Goal: Transaction & Acquisition: Purchase product/service

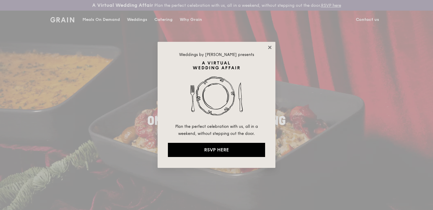
click at [269, 49] on icon at bounding box center [269, 47] width 5 height 5
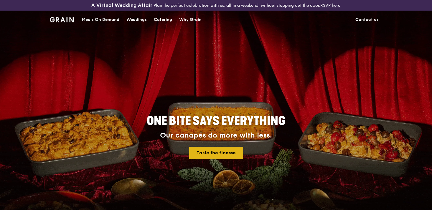
click at [205, 153] on link "Taste the finesse" at bounding box center [216, 153] width 54 height 12
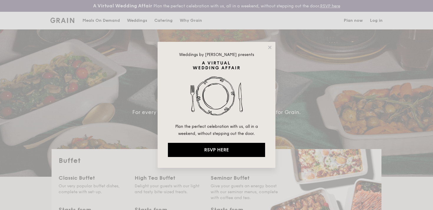
select select
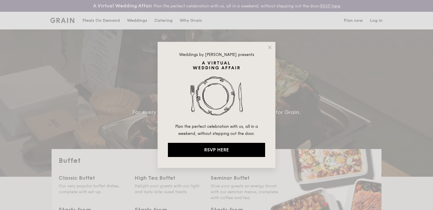
click at [272, 44] on div "Weddings by [PERSON_NAME] presents Plan the perfect celebration with us, all in…" at bounding box center [217, 105] width 118 height 126
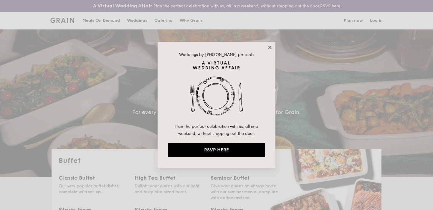
click at [270, 46] on icon at bounding box center [269, 47] width 5 height 5
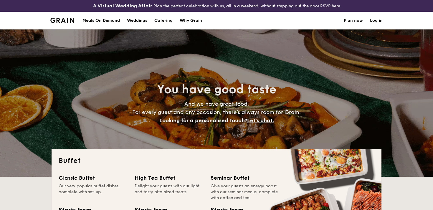
click at [163, 19] on h1 "Catering" at bounding box center [163, 21] width 18 height 18
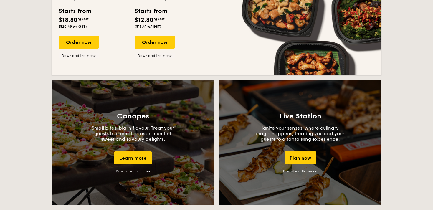
scroll to position [459, 0]
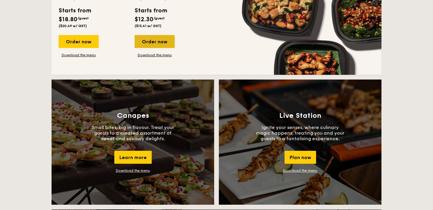
click at [163, 41] on div "Order now" at bounding box center [155, 41] width 40 height 13
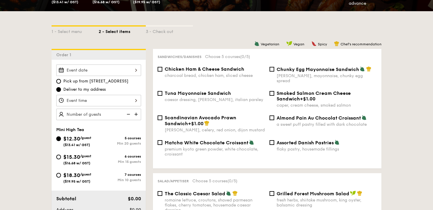
scroll to position [129, 0]
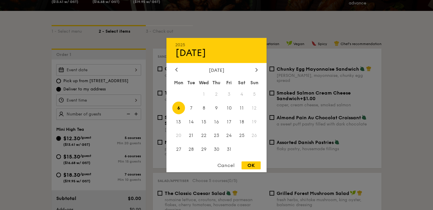
click at [132, 66] on div "2025 Oct 06 October 2025 Mon Tue Wed Thu Fri Sat Sun 1 2 3 4 5 6 7 8 9 10 11 12…" at bounding box center [98, 69] width 85 height 11
click at [242, 110] on span "11" at bounding box center [241, 108] width 13 height 13
click at [252, 165] on div "OK" at bounding box center [250, 165] width 19 height 8
type input "Oct 11, 2025"
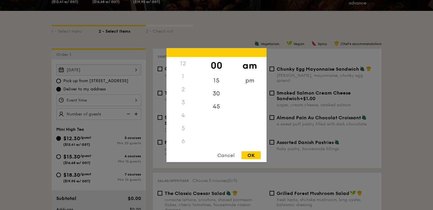
click at [137, 99] on div "12 1 2 3 4 5 6 7 8 9 10 11 00 15 30 45 am pm Cancel OK" at bounding box center [98, 100] width 85 height 11
click at [182, 67] on div "3" at bounding box center [182, 67] width 33 height 13
click at [185, 82] on div "2" at bounding box center [182, 83] width 33 height 13
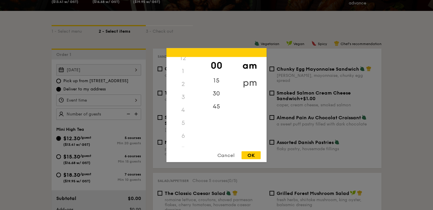
click at [247, 80] on div "pm" at bounding box center [249, 82] width 33 height 17
click at [183, 97] on div "3" at bounding box center [182, 98] width 33 height 17
click at [215, 65] on div "00" at bounding box center [216, 65] width 33 height 17
click at [251, 152] on div "OK" at bounding box center [250, 155] width 19 height 8
type input "3:00PM"
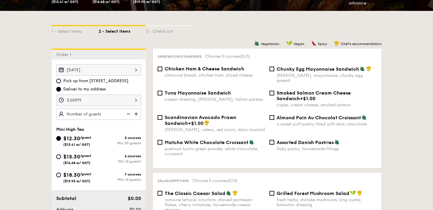
click at [135, 114] on img at bounding box center [136, 113] width 9 height 11
click at [136, 113] on img at bounding box center [136, 113] width 9 height 11
type input "25 guests"
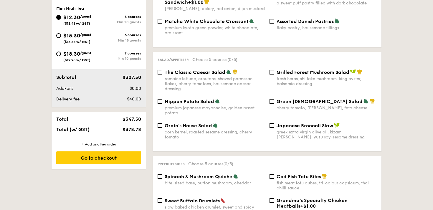
scroll to position [250, 0]
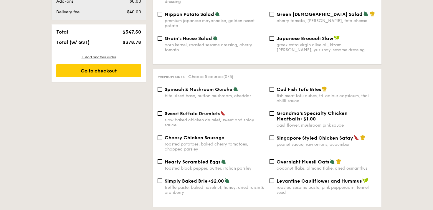
click at [175, 88] on span "Spinach & Mushroom Quiche" at bounding box center [199, 90] width 68 height 6
click at [162, 88] on input "Spinach & Mushroom Quiche bite-sized base, button mushroom, cheddar" at bounding box center [160, 89] width 5 height 5
checkbox input "true"
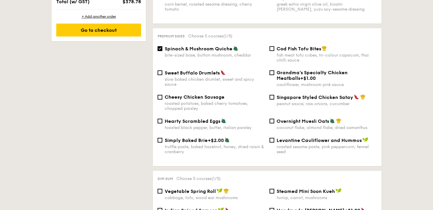
scroll to position [399, 0]
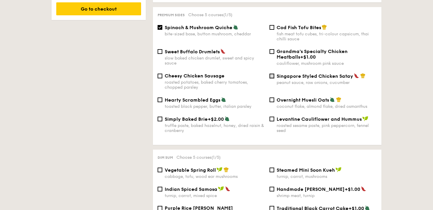
click at [272, 74] on input "Singapore Styled Chicken Satay peanut sauce, raw onions, cucumber" at bounding box center [271, 76] width 5 height 5
checkbox input "true"
click at [158, 97] on input "Hearty Scrambled Eggs toasted black pepper, butter, italian parsley" at bounding box center [160, 99] width 5 height 5
checkbox input "true"
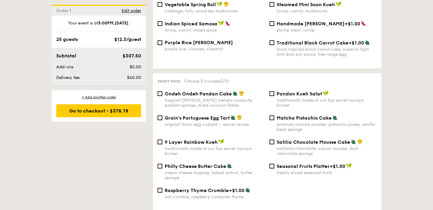
scroll to position [564, 0]
click at [162, 117] on input "Grain's Portuguese Egg Tart original Grain egg custard – secret recipe" at bounding box center [160, 118] width 5 height 5
checkbox input "true"
click at [272, 116] on input "Matcha Pistachio Cake premium matcha powder, pistachio puree, vanilla bean spon…" at bounding box center [271, 118] width 5 height 5
checkbox input "true"
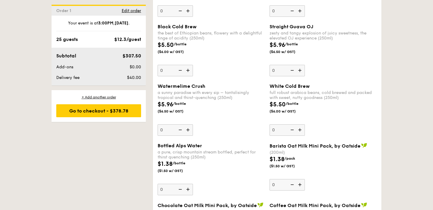
scroll to position [899, 0]
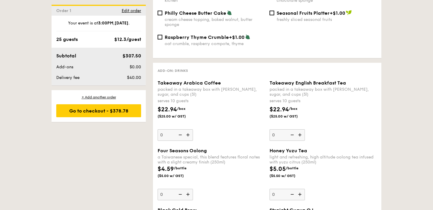
select select
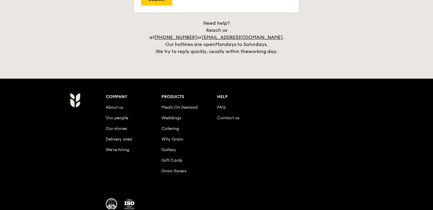
scroll to position [984, 0]
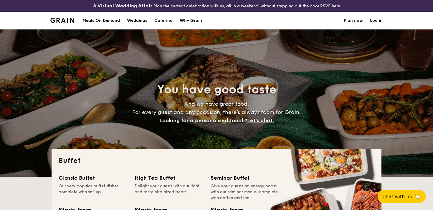
select select
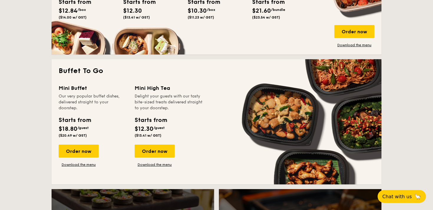
scroll to position [366, 0]
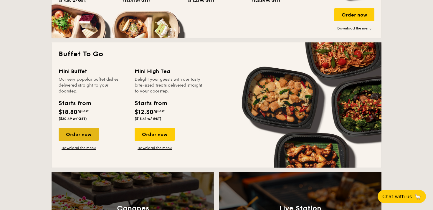
click at [89, 138] on div "Order now" at bounding box center [79, 134] width 40 height 13
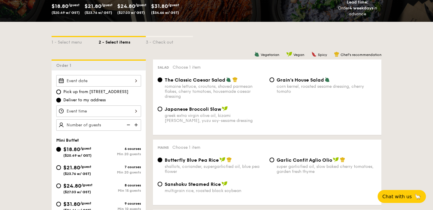
scroll to position [133, 0]
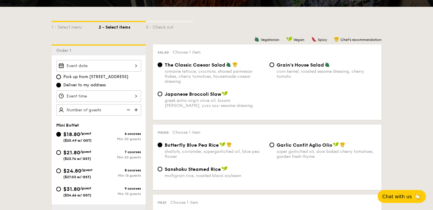
select select
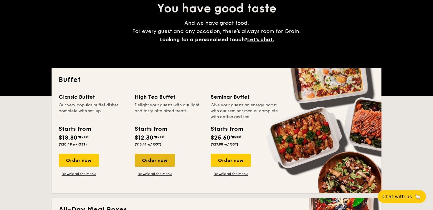
scroll to position [86, 0]
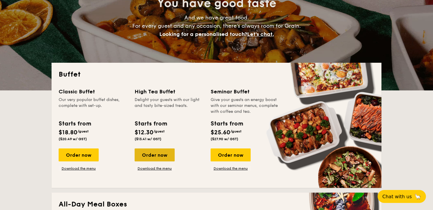
click at [160, 154] on div "Order now" at bounding box center [155, 154] width 40 height 13
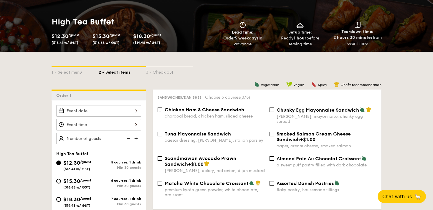
scroll to position [112, 0]
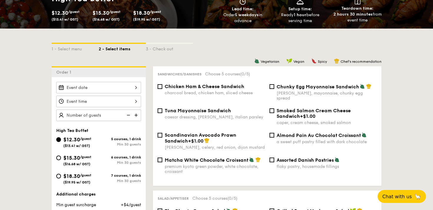
click at [129, 87] on div at bounding box center [98, 87] width 85 height 11
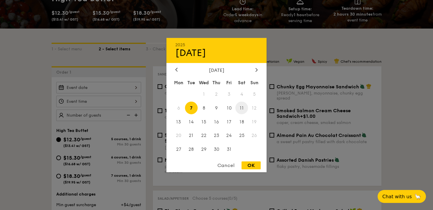
click at [243, 108] on span "11" at bounding box center [241, 108] width 13 height 13
click at [250, 163] on div "OK" at bounding box center [250, 165] width 19 height 8
type input "Oct 11, 2025"
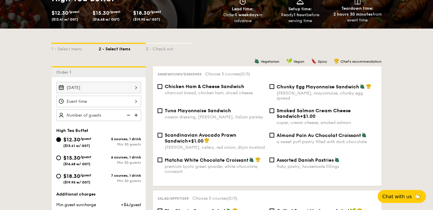
click at [134, 100] on div at bounding box center [98, 101] width 85 height 11
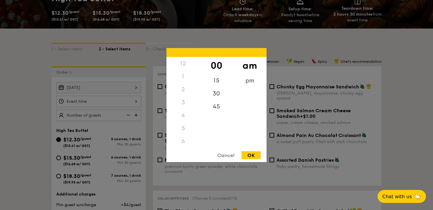
scroll to position [39, 0]
click at [254, 79] on div "pm" at bounding box center [249, 82] width 33 height 17
click at [180, 64] on div "3" at bounding box center [182, 65] width 33 height 17
click at [181, 64] on div "2" at bounding box center [182, 67] width 33 height 17
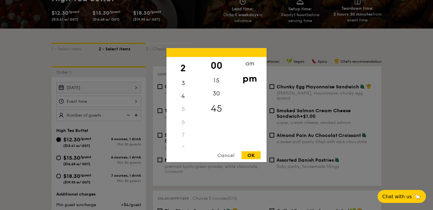
click at [216, 108] on div "45" at bounding box center [216, 108] width 33 height 17
click at [248, 154] on div "OK" at bounding box center [250, 155] width 19 height 8
type input "2:45PM"
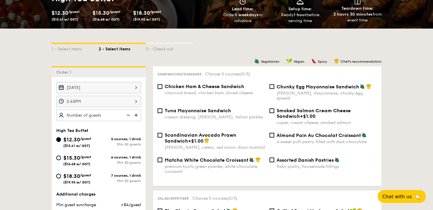
click at [136, 117] on img at bounding box center [136, 115] width 9 height 11
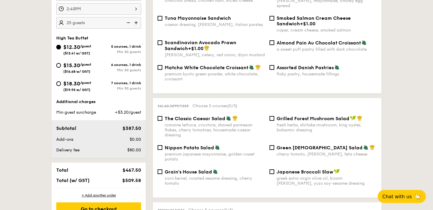
scroll to position [199, 0]
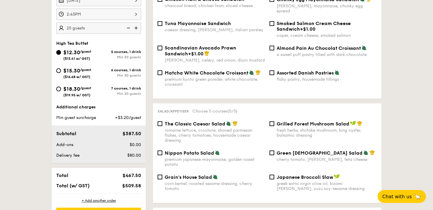
click at [135, 27] on img at bounding box center [136, 27] width 9 height 11
type input "30 guests"
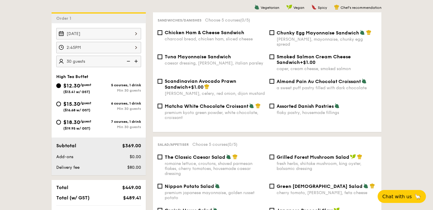
scroll to position [165, 0]
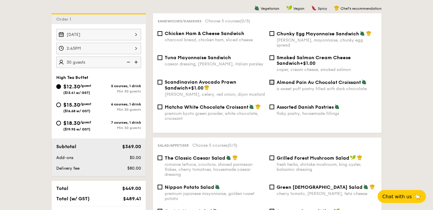
click at [273, 80] on input "Almond Pain Au Chocolat Croissant a sweet puff pastry filled with dark chocolate" at bounding box center [271, 82] width 5 height 5
checkbox input "true"
click at [171, 36] on div "Chicken Ham & Cheese Sandwich charcoal bread, chicken ham, sliced cheese" at bounding box center [215, 37] width 100 height 12
click at [162, 36] on input "Chicken Ham & Cheese Sandwich charcoal bread, chicken ham, sliced cheese" at bounding box center [160, 33] width 5 height 5
checkbox input "true"
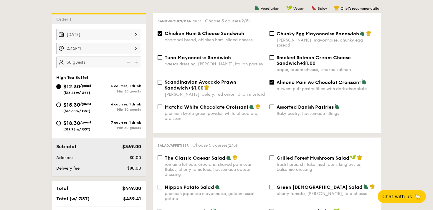
click at [273, 80] on input "Almond Pain Au Chocolat Croissant a sweet puff pastry filled with dark chocolate" at bounding box center [271, 82] width 5 height 5
checkbox input "false"
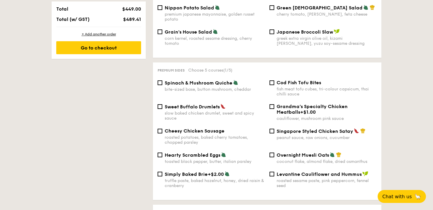
scroll to position [351, 0]
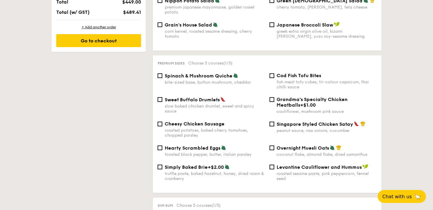
click at [166, 149] on div "Hearty Scrambled Eggs toasted black pepper, butter, italian parsley" at bounding box center [215, 151] width 100 height 12
click at [162, 149] on input "Hearty Scrambled Eggs toasted black pepper, butter, italian parsley" at bounding box center [160, 147] width 5 height 5
checkbox input "true"
click at [275, 73] on div "Cod Fish Tofu Bites fish meat tofu cubes, tri-colour capsicum, thai chilli sauce" at bounding box center [323, 81] width 112 height 17
click at [187, 80] on div "bite-sized base, button mushroom, cheddar" at bounding box center [215, 82] width 100 height 5
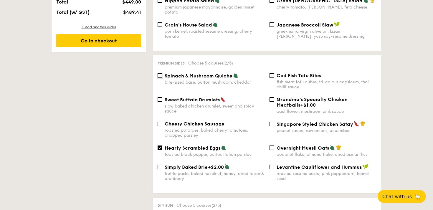
click at [162, 77] on input "Spinach & Mushroom Quiche bite-sized base, button mushroom, cheddar" at bounding box center [160, 75] width 5 height 5
checkbox input "true"
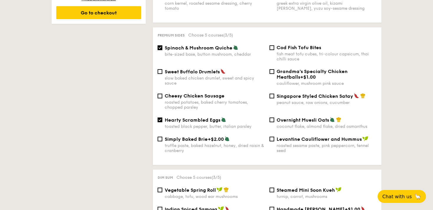
scroll to position [384, 0]
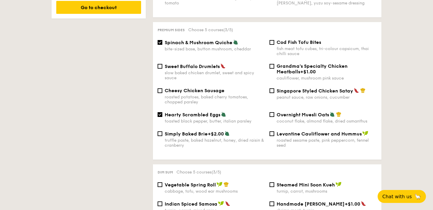
click at [185, 64] on span "Sweet Buffalo Drumlets" at bounding box center [192, 67] width 55 height 6
click at [162, 64] on input "Sweet Buffalo Drumlets slow baked chicken drumlet, sweet and spicy sauce" at bounding box center [160, 66] width 5 height 5
checkbox input "true"
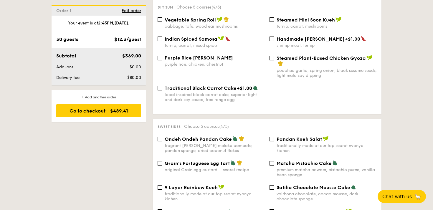
scroll to position [549, 0]
click at [278, 61] on img at bounding box center [280, 63] width 5 height 5
click at [274, 60] on input "Steamed Plant-Based Chicken Gyoza poached garlic, spring onion, black sesame se…" at bounding box center [271, 57] width 5 height 5
checkbox input "true"
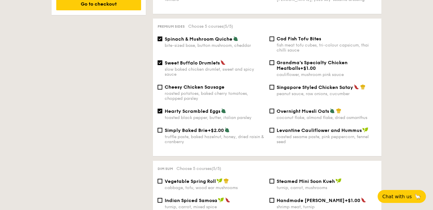
scroll to position [387, 0]
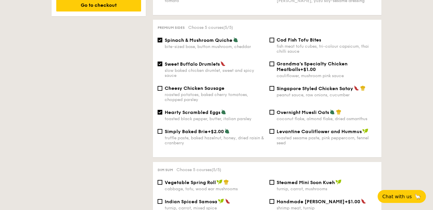
click at [185, 112] on span "Hearty Scrambled Eggs" at bounding box center [193, 113] width 56 height 6
click at [162, 112] on input "Hearty Scrambled Eggs toasted black pepper, butter, italian parsley" at bounding box center [160, 112] width 5 height 5
checkbox input "false"
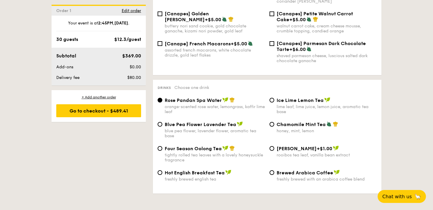
scroll to position [930, 0]
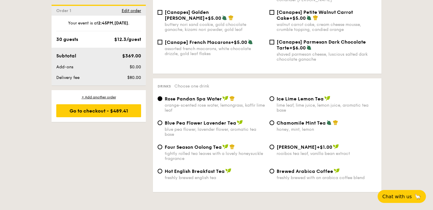
click at [288, 121] on span "Chamomile Mint Tea" at bounding box center [300, 123] width 49 height 6
click at [274, 121] on input "Chamomile Mint Tea honey, mint, lemon" at bounding box center [271, 122] width 5 height 5
radio input "true"
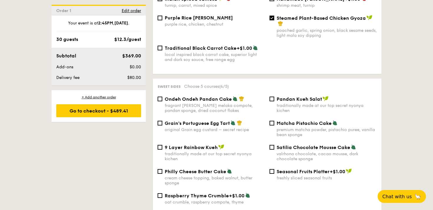
scroll to position [588, 0]
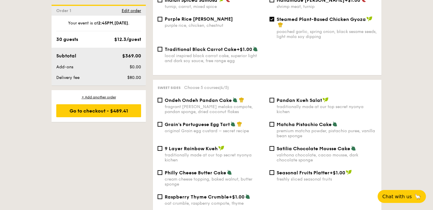
click at [307, 157] on div "valrhona chocolate, cacao mousse, dark chocolate sponge" at bounding box center [326, 157] width 100 height 10
click at [274, 151] on input "Satilia Chocolate Mousse Cake valrhona chocolate, cacao mousse, dark chocolate …" at bounding box center [271, 148] width 5 height 5
checkbox input "true"
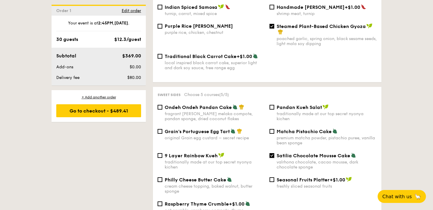
scroll to position [580, 0]
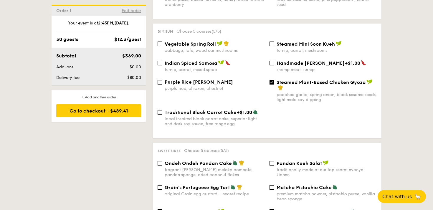
click at [134, 13] on span "Edit order" at bounding box center [131, 10] width 19 height 5
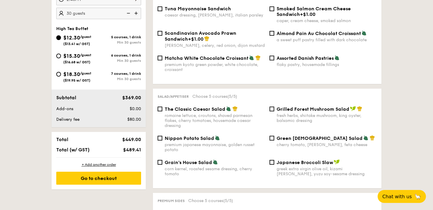
scroll to position [169, 0]
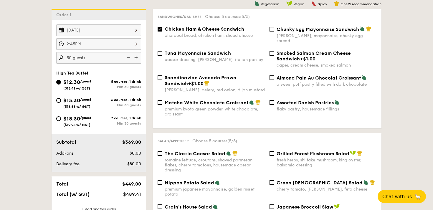
click at [91, 102] on div "$15.30 /guest ($16.68 w/ GST)" at bounding box center [77, 102] width 28 height 12
click at [61, 102] on input "$15.30 /guest ($16.68 w/ GST) 6 courses, 1 drink Min 30 guests" at bounding box center [58, 100] width 5 height 5
radio input "true"
checkbox input "false"
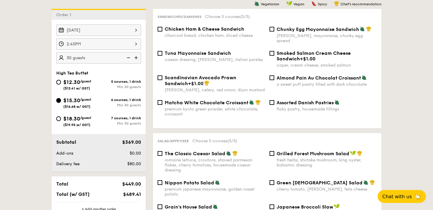
checkbox input "false"
radio input "true"
checkbox input "false"
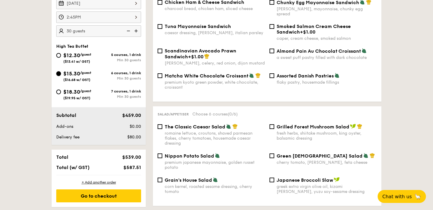
scroll to position [196, 0]
click at [93, 57] on div "$12.30 /guest ($13.41 w/ GST)" at bounding box center [77, 57] width 42 height 12
click at [61, 57] on input "$12.30 /guest ($13.41 w/ GST) 5 courses, 1 drink Min 30 guests" at bounding box center [58, 55] width 5 height 5
radio input "true"
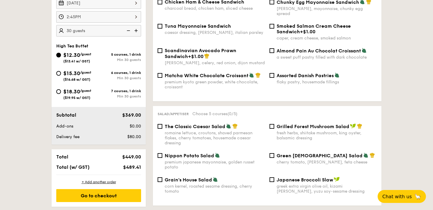
click at [90, 76] on div "$15.30 /guest ($16.68 w/ GST)" at bounding box center [77, 75] width 28 height 12
click at [61, 76] on input "$15.30 /guest ($16.68 w/ GST) 6 courses, 1 drink Min 30 guests" at bounding box center [58, 73] width 5 height 5
radio input "true"
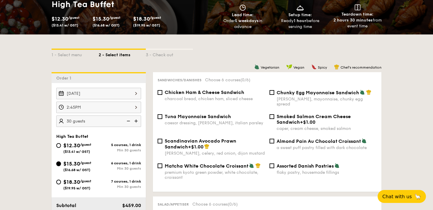
scroll to position [115, 0]
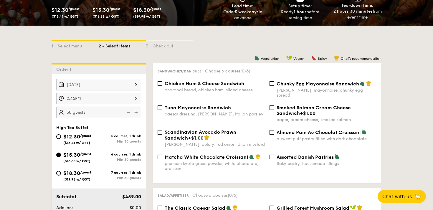
click at [217, 86] on div "Chicken Ham & Cheese Sandwich charcoal bread, chicken ham, sliced cheese" at bounding box center [215, 87] width 100 height 12
click at [162, 86] on input "Chicken Ham & Cheese Sandwich charcoal bread, chicken ham, sliced cheese" at bounding box center [160, 83] width 5 height 5
checkbox input "true"
click at [274, 85] on div "Chunky Egg Mayonnaise Sandwich dijon mustard, mayonnaise, chunky egg spread" at bounding box center [323, 89] width 112 height 17
click at [271, 84] on input "Chunky Egg Mayonnaise Sandwich dijon mustard, mayonnaise, chunky egg spread" at bounding box center [271, 83] width 5 height 5
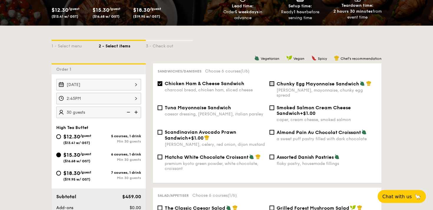
checkbox input "true"
click at [161, 83] on input "Chicken Ham & Cheese Sandwich charcoal bread, chicken ham, sliced cheese" at bounding box center [160, 83] width 5 height 5
checkbox input "false"
click at [271, 83] on input "Chunky Egg Mayonnaise Sandwich dijon mustard, mayonnaise, chunky egg spread" at bounding box center [271, 83] width 5 height 5
checkbox input "false"
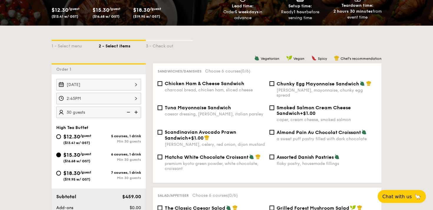
click at [165, 83] on span "Chicken Ham & Cheese Sandwich" at bounding box center [204, 84] width 79 height 6
click at [162, 83] on input "Chicken Ham & Cheese Sandwich charcoal bread, chicken ham, sliced cheese" at bounding box center [160, 83] width 5 height 5
checkbox input "true"
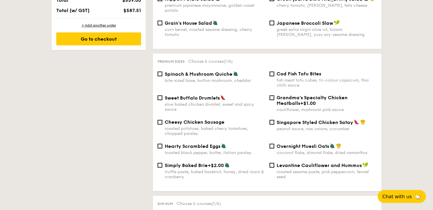
scroll to position [357, 0]
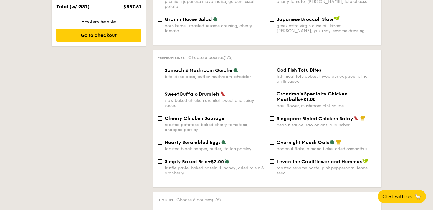
click at [203, 93] on span "Sweet Buffalo Drumlets" at bounding box center [192, 94] width 55 height 6
click at [162, 93] on input "Sweet Buffalo Drumlets slow baked chicken drumlet, sweet and spicy sauce" at bounding box center [160, 94] width 5 height 5
checkbox input "true"
click at [280, 119] on div "Singapore Styled Chicken Satay peanut sauce, raw onions, cucumber" at bounding box center [326, 121] width 100 height 12
click at [274, 119] on input "Singapore Styled Chicken Satay peanut sauce, raw onions, cucumber" at bounding box center [271, 118] width 5 height 5
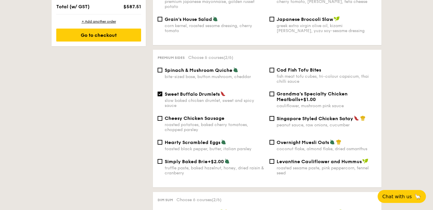
checkbox input "true"
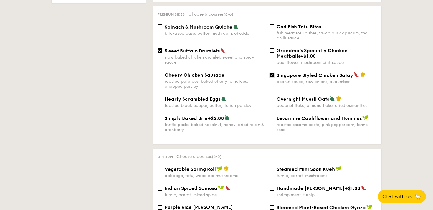
scroll to position [401, 0]
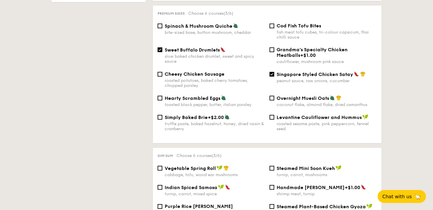
click at [336, 30] on div "fish meat tofu cubes, tri-colour capsicum, thai chilli sauce" at bounding box center [326, 35] width 100 height 10
click at [274, 28] on input "Cod Fish Tofu Bites fish meat tofu cubes, tri-colour capsicum, thai chilli sauce" at bounding box center [271, 26] width 5 height 5
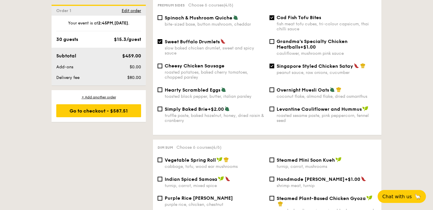
scroll to position [398, 0]
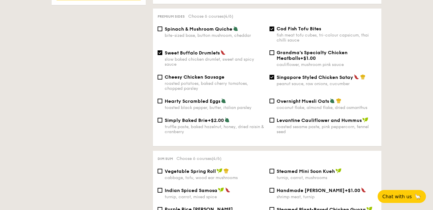
click at [316, 33] on div "fish meat tofu cubes, tri-colour capsicum, thai chilli sauce" at bounding box center [326, 38] width 100 height 10
click at [274, 30] on input "Cod Fish Tofu Bites fish meat tofu cubes, tri-colour capsicum, thai chilli sauce" at bounding box center [271, 28] width 5 height 5
checkbox input "false"
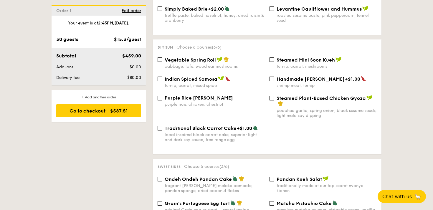
scroll to position [510, 0]
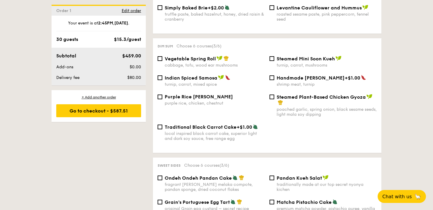
click at [284, 97] on span "Steamed Plant-Based Chicken Gyoza" at bounding box center [320, 97] width 89 height 6
click at [274, 97] on input "Steamed Plant-Based Chicken Gyoza poached garlic, spring onion, black sesame se…" at bounding box center [271, 97] width 5 height 5
checkbox input "true"
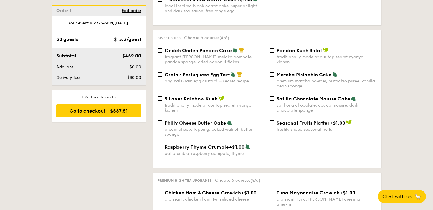
scroll to position [631, 0]
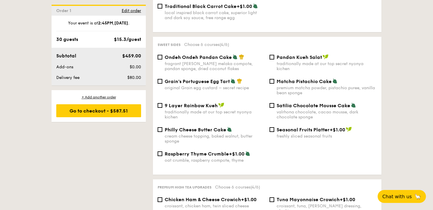
click at [241, 63] on div "fragrant gula melaka compote, pandan sponge, dried coconut flakes" at bounding box center [215, 66] width 100 height 10
click at [162, 59] on input "Ondeh Ondeh Pandan Cake fragrant gula melaka compote, pandan sponge, dried coco…" at bounding box center [160, 57] width 5 height 5
click at [244, 61] on div "fragrant gula melaka compote, pandan sponge, dried coconut flakes" at bounding box center [215, 66] width 100 height 10
click at [162, 59] on input "Ondeh Ondeh Pandan Cake fragrant gula melaka compote, pandan sponge, dried coco…" at bounding box center [160, 57] width 5 height 5
checkbox input "false"
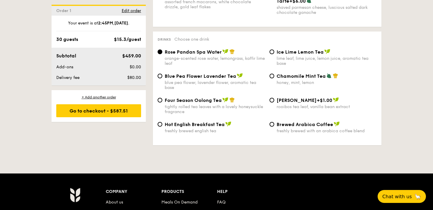
scroll to position [949, 0]
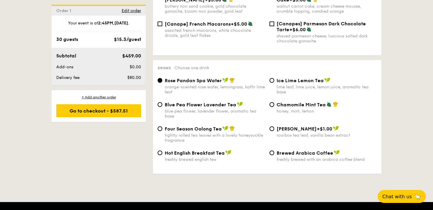
click at [290, 103] on span "Chamomile Mint Tea" at bounding box center [300, 105] width 49 height 6
click at [274, 103] on input "Chamomile Mint Tea honey, mint, lemon" at bounding box center [271, 104] width 5 height 5
radio input "true"
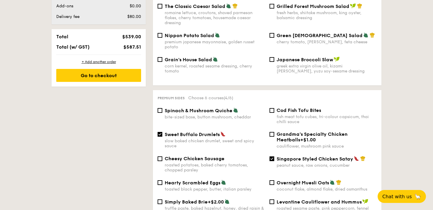
scroll to position [312, 0]
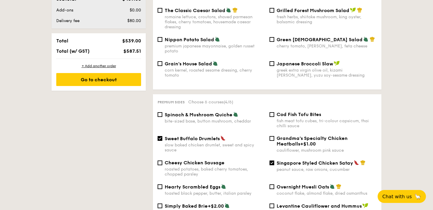
click at [210, 112] on span "Spinach & Mushroom Quiche" at bounding box center [199, 115] width 68 height 6
click at [162, 112] on input "Spinach & Mushroom Quiche bite-sized base, button mushroom, cheddar" at bounding box center [160, 114] width 5 height 5
checkbox input "true"
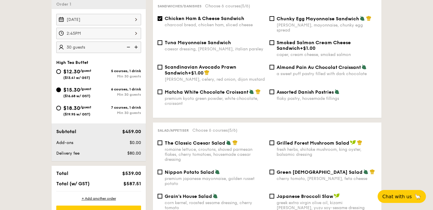
scroll to position [164, 0]
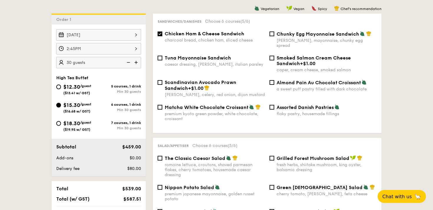
click at [189, 36] on span "Chicken Ham & Cheese Sandwich" at bounding box center [204, 34] width 79 height 6
click at [162, 36] on input "Chicken Ham & Cheese Sandwich charcoal bread, chicken ham, sliced cheese" at bounding box center [160, 34] width 5 height 5
checkbox input "false"
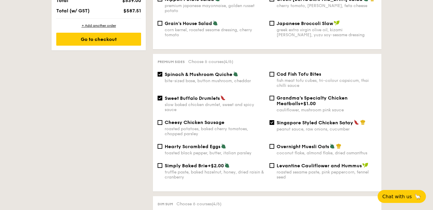
scroll to position [353, 0]
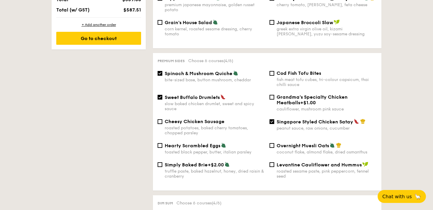
click at [283, 72] on span "Cod Fish Tofu Bites" at bounding box center [298, 73] width 44 height 6
click at [274, 72] on input "Cod Fish Tofu Bites fish meat tofu cubes, tri-colour capsicum, thai chilli sauce" at bounding box center [271, 73] width 5 height 5
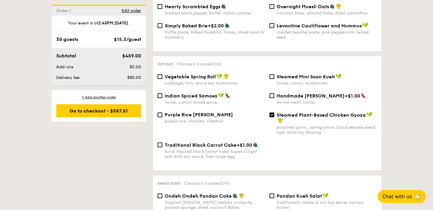
scroll to position [413, 0]
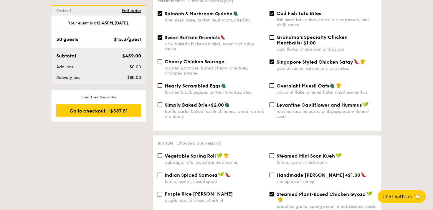
click at [283, 13] on span "Cod Fish Tofu Bites" at bounding box center [298, 14] width 44 height 6
click at [274, 13] on input "Cod Fish Tofu Bites fish meat tofu cubes, tri-colour capsicum, thai chilli sauce" at bounding box center [271, 13] width 5 height 5
checkbox input "false"
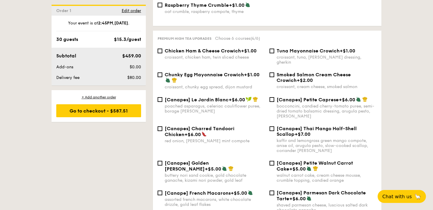
scroll to position [778, 0]
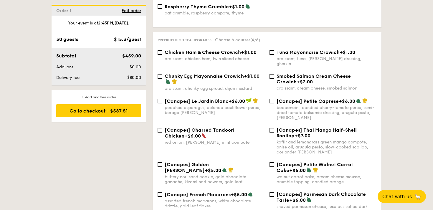
click at [214, 169] on div "[Canapes] Golden Nori Sable +$5.00" at bounding box center [215, 167] width 100 height 11
click at [162, 167] on input "[Canapes] Golden Nori Sable +$5.00 buttery nori sand cookie, gold chocolate gan…" at bounding box center [160, 164] width 5 height 5
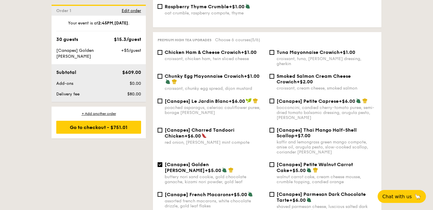
click at [214, 167] on div "[Canapes] Golden Nori Sable +$5.00" at bounding box center [215, 167] width 100 height 11
click at [162, 167] on input "[Canapes] Golden Nori Sable +$5.00 buttery nori sand cookie, gold chocolate gan…" at bounding box center [160, 164] width 5 height 5
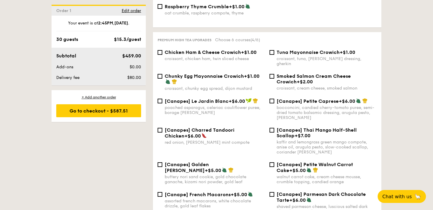
click at [214, 167] on div "[Canapes] Golden Nori Sable +$5.00" at bounding box center [215, 167] width 100 height 11
click at [162, 167] on input "[Canapes] Golden Nori Sable +$5.00 buttery nori sand cookie, gold chocolate gan…" at bounding box center [160, 164] width 5 height 5
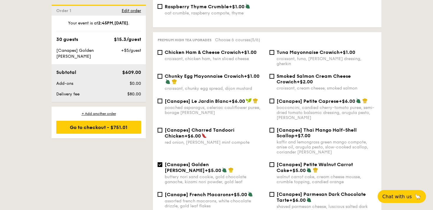
click at [214, 167] on div "[Canapes] Golden Nori Sable +$5.00" at bounding box center [215, 167] width 100 height 11
click at [162, 167] on input "[Canapes] Golden Nori Sable +$5.00 buttery nori sand cookie, gold chocolate gan…" at bounding box center [160, 164] width 5 height 5
checkbox input "false"
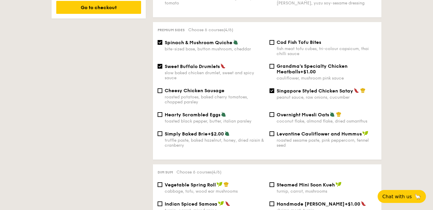
scroll to position [383, 0]
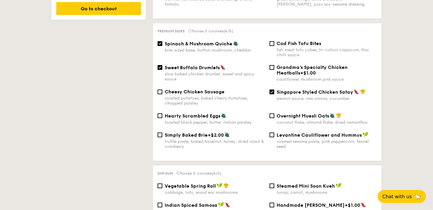
click at [226, 113] on div "Hearty Scrambled Eggs" at bounding box center [215, 116] width 100 height 6
click at [162, 113] on input "Hearty Scrambled Eggs toasted black pepper, butter, italian parsley" at bounding box center [160, 115] width 5 height 5
click at [226, 113] on div "Hearty Scrambled Eggs" at bounding box center [215, 116] width 100 height 6
click at [162, 113] on input "Hearty Scrambled Eggs toasted black pepper, butter, italian parsley" at bounding box center [160, 115] width 5 height 5
checkbox input "false"
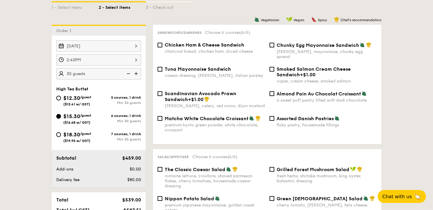
scroll to position [152, 0]
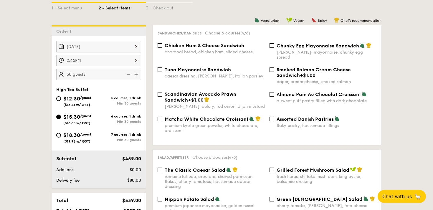
click at [235, 118] on div "Matcha White Chocolate Croissant premium kyoto green powder, white chocolate, c…" at bounding box center [215, 124] width 100 height 17
click at [162, 118] on input "Matcha White Chocolate Croissant premium kyoto green powder, white chocolate, c…" at bounding box center [160, 119] width 5 height 5
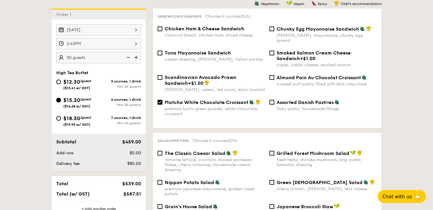
scroll to position [168, 0]
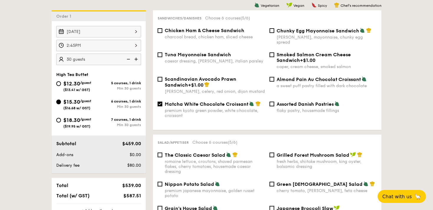
click at [213, 101] on span "Matcha White Chocolate Croissant" at bounding box center [207, 104] width 84 height 6
click at [162, 102] on input "Matcha White Chocolate Croissant premium kyoto green powder, white chocolate, c…" at bounding box center [160, 104] width 5 height 5
checkbox input "false"
click at [279, 30] on span "Chunky Egg Mayonnaise Sandwich" at bounding box center [317, 31] width 82 height 6
click at [274, 30] on input "Chunky Egg Mayonnaise Sandwich dijon mustard, mayonnaise, chunky egg spread" at bounding box center [271, 30] width 5 height 5
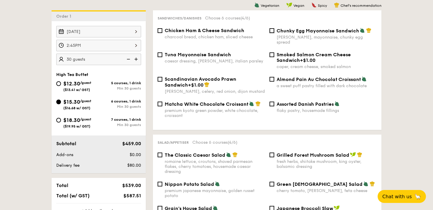
checkbox input "true"
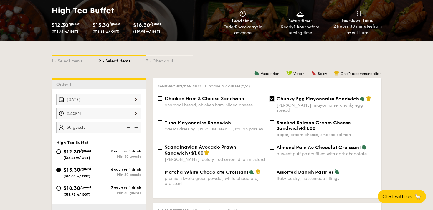
scroll to position [99, 0]
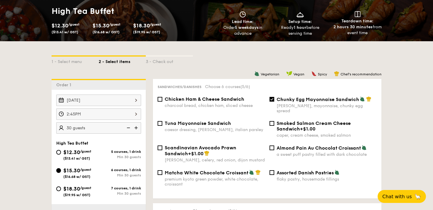
click at [132, 114] on div "2:45PM" at bounding box center [98, 113] width 85 height 11
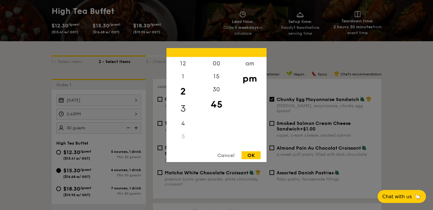
click at [183, 105] on div "3" at bounding box center [182, 108] width 33 height 17
click at [217, 91] on div "30" at bounding box center [216, 91] width 33 height 17
click at [215, 66] on div "00" at bounding box center [216, 65] width 33 height 17
click at [249, 154] on div "OK" at bounding box center [250, 155] width 19 height 8
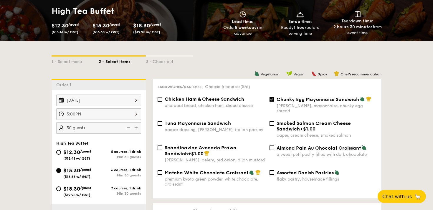
click at [131, 113] on div "3:00PM" at bounding box center [98, 113] width 85 height 11
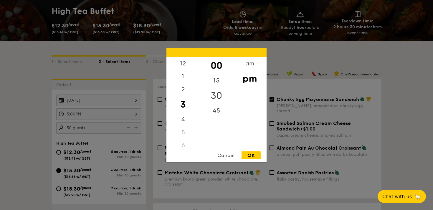
click at [216, 91] on div "30" at bounding box center [216, 95] width 33 height 17
click at [253, 154] on div "OK" at bounding box center [250, 155] width 19 height 8
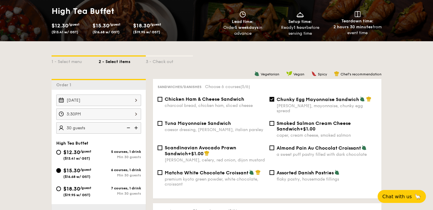
click at [135, 114] on div "3:30PM 12 1 2 3 4 5 6 7 8 9 10 11 00 15 30 45 am pm Cancel OK" at bounding box center [98, 113] width 85 height 11
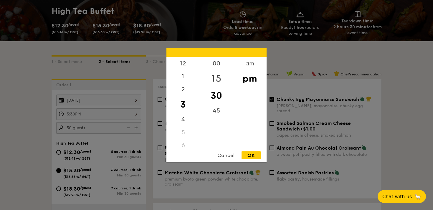
click at [213, 80] on div "15" at bounding box center [216, 78] width 33 height 17
click at [250, 154] on div "OK" at bounding box center [250, 155] width 19 height 8
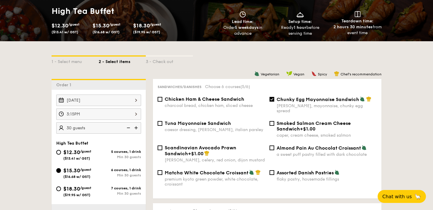
click at [125, 114] on div "3:15PM" at bounding box center [98, 113] width 85 height 11
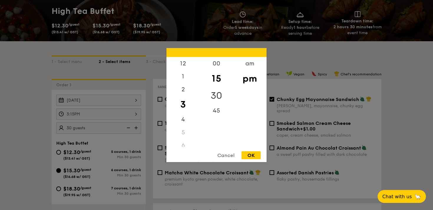
click at [216, 93] on div "30" at bounding box center [216, 95] width 33 height 17
click at [250, 156] on div "OK" at bounding box center [250, 155] width 19 height 8
type input "3:30PM"
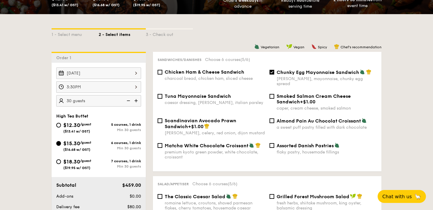
scroll to position [126, 0]
click at [213, 150] on div "premium kyoto green powder, white chocolate, croissant" at bounding box center [215, 155] width 100 height 10
click at [162, 146] on input "Matcha White Chocolate Croissant premium kyoto green powder, white chocolate, c…" at bounding box center [160, 145] width 5 height 5
checkbox input "true"
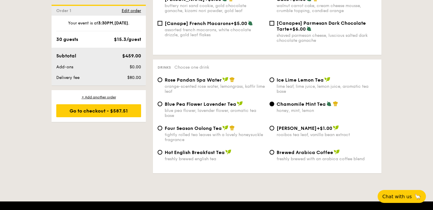
scroll to position [949, 0]
click at [123, 115] on div "Go to checkout - $587.51" at bounding box center [98, 110] width 85 height 13
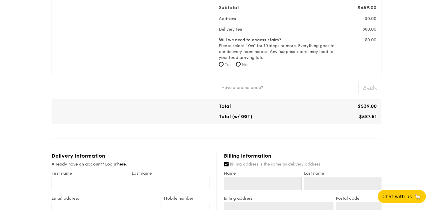
scroll to position [190, 0]
